Goal: Obtain resource: Download file/media

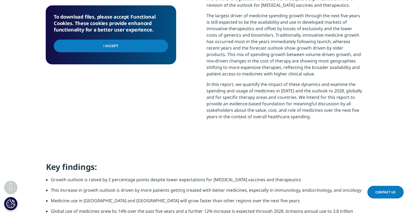
scroll to position [288, 0]
click at [131, 49] on input "I Accept" at bounding box center [111, 46] width 114 height 13
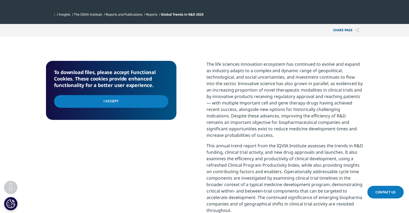
scroll to position [178, 0]
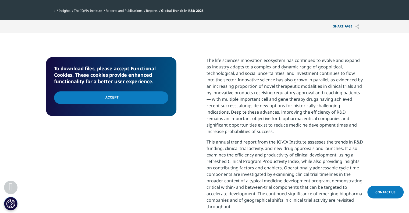
click at [146, 101] on input "I Accept" at bounding box center [111, 97] width 114 height 13
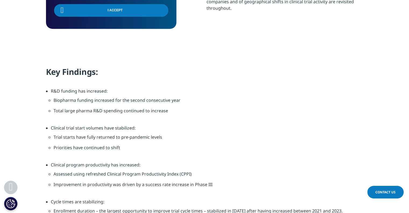
scroll to position [389, 0]
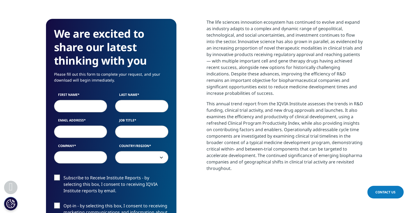
scroll to position [297, 317]
click at [88, 107] on input "First Name" at bounding box center [80, 106] width 53 height 12
type input "Lea"
type input "Kutschera"
type input "lea.kutschera@t-online.de"
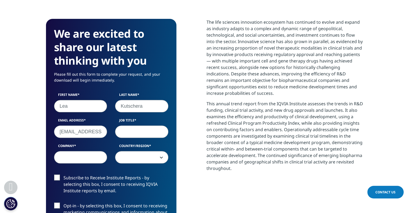
type input "Bain & Company"
select select "Germany"
drag, startPoint x: 93, startPoint y: 132, endPoint x: 149, endPoint y: 131, distance: 56.5
click at [149, 131] on div "First Name Lea Last Name Kutschera Email Address lea.kutschera@t-online.de Job …" at bounding box center [111, 130] width 122 height 77
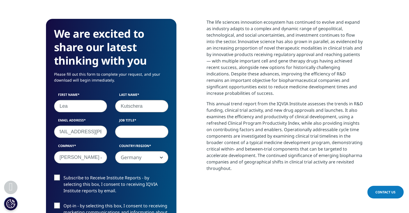
scroll to position [0, 11]
type input "lea.kutschera@bain.com"
click at [144, 131] on input "Job Title" at bounding box center [141, 131] width 53 height 12
type input "Con"
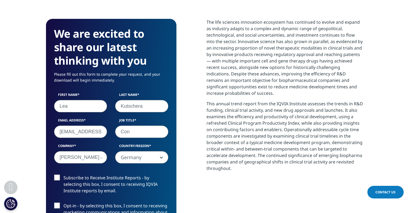
drag, startPoint x: 70, startPoint y: 158, endPoint x: 127, endPoint y: 153, distance: 57.6
click at [127, 153] on div "First Name Lea Last Name Kutschera Email Address lea.kutschera@bain.com Job Tit…" at bounding box center [111, 130] width 122 height 77
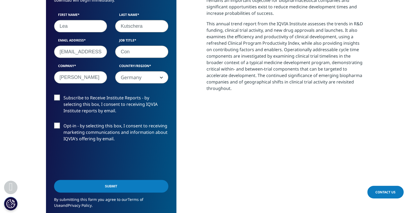
scroll to position [297, 0]
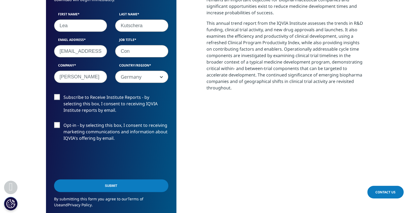
type input "Bain"
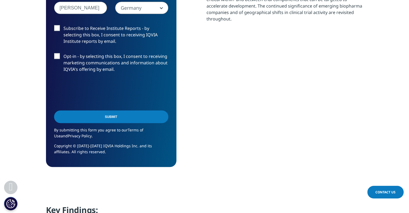
scroll to position [371, 0]
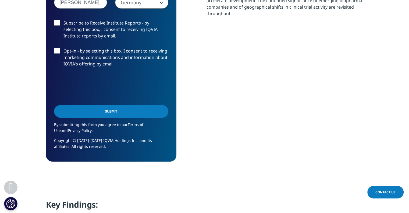
click at [57, 22] on label "Subscribe to Receive Institute Reports - by selecting this box, I consent to re…" at bounding box center [111, 31] width 114 height 22
click at [63, 20] on input "Subscribe to Receive Institute Reports - by selecting this box, I consent to re…" at bounding box center [63, 20] width 0 height 0
click at [57, 22] on label "Subscribe to Receive Institute Reports - by selecting this box, I consent to re…" at bounding box center [111, 31] width 114 height 22
click at [63, 20] on input "Subscribe to Receive Institute Reports - by selecting this box, I consent to re…" at bounding box center [63, 20] width 0 height 0
click at [135, 110] on input "Submit" at bounding box center [111, 111] width 114 height 13
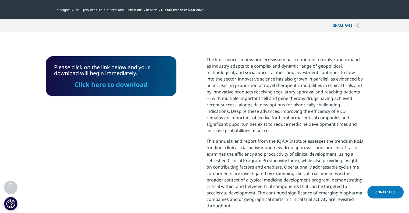
scroll to position [179, 0]
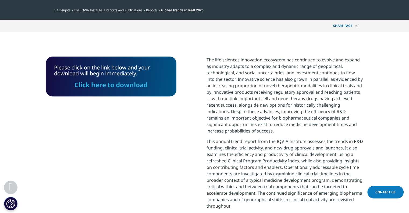
click at [107, 86] on link "Click here to download" at bounding box center [111, 84] width 73 height 9
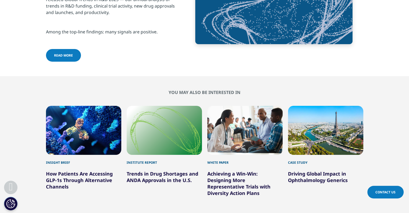
scroll to position [2040, 0]
